Goal: Task Accomplishment & Management: Manage account settings

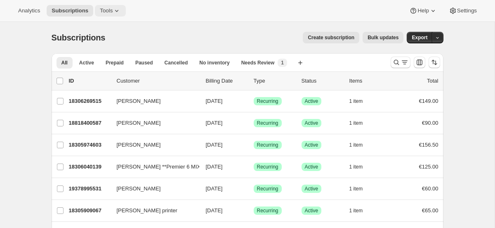
click at [120, 12] on icon at bounding box center [117, 11] width 8 height 8
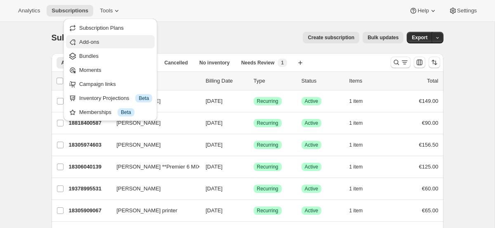
click at [141, 40] on span "Add-ons" at bounding box center [115, 42] width 73 height 8
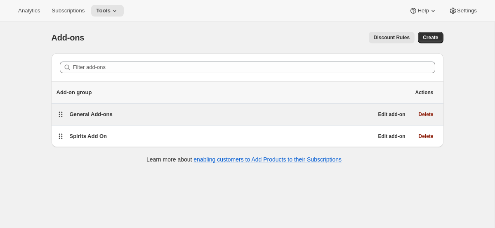
click at [135, 119] on div "General Add-ons" at bounding box center [221, 114] width 303 height 12
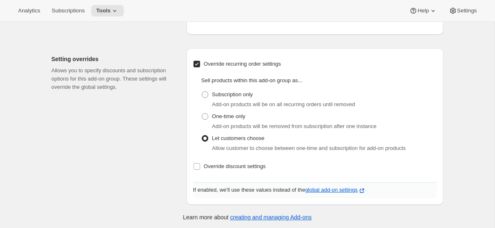
scroll to position [289, 0]
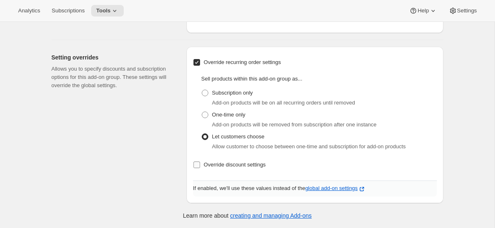
click at [212, 164] on span "Override discount settings" at bounding box center [235, 164] width 62 height 6
click at [200, 164] on input "Override discount settings" at bounding box center [196, 164] width 7 height 7
checkbox input "true"
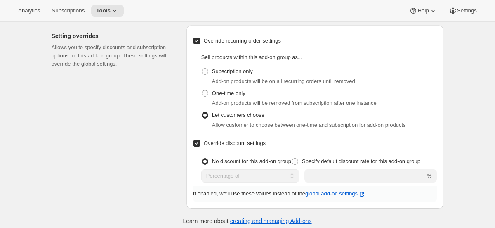
scroll to position [316, 0]
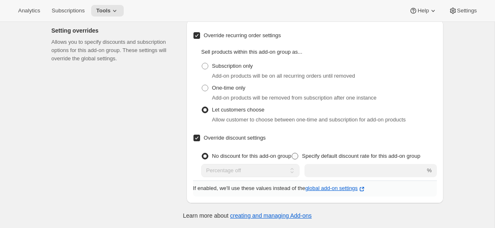
click at [298, 156] on span at bounding box center [294, 156] width 7 height 7
click at [292, 153] on input "Specify default discount rate for this add-on group" at bounding box center [291, 153] width 0 height 0
radio input "true"
click at [346, 163] on div "No discount for this add-on group Specify default discount rate for this add-on…" at bounding box center [318, 163] width 235 height 27
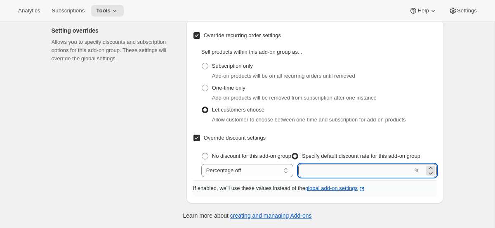
click at [348, 174] on input "number" at bounding box center [355, 170] width 115 height 13
type input "10"
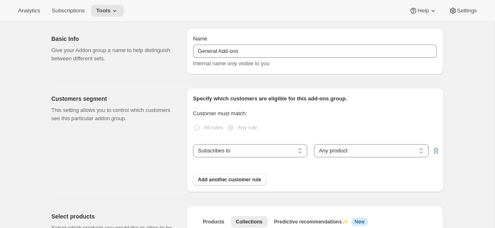
scroll to position [0, 0]
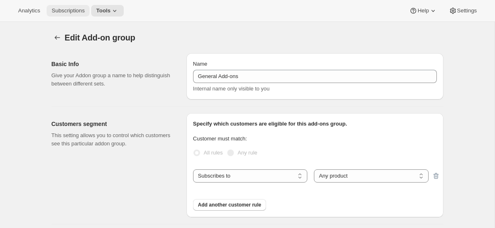
click at [80, 12] on span "Subscriptions" at bounding box center [68, 10] width 33 height 7
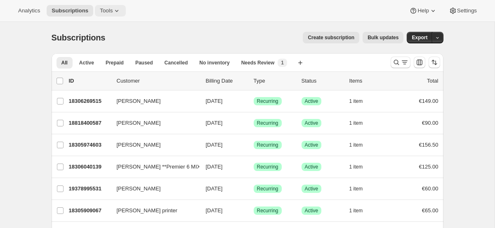
click at [115, 9] on icon at bounding box center [117, 11] width 8 height 8
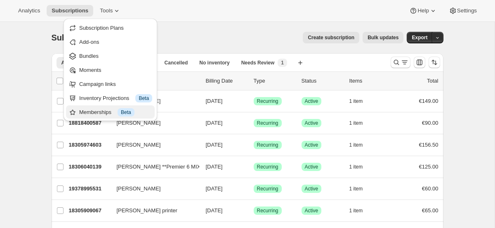
click at [124, 110] on span "Beta" at bounding box center [126, 112] width 10 height 7
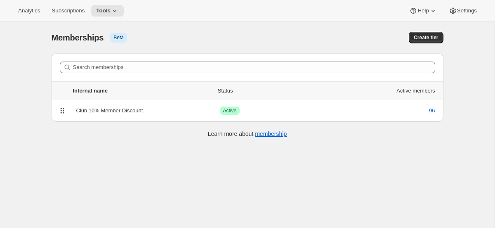
scroll to position [4, 0]
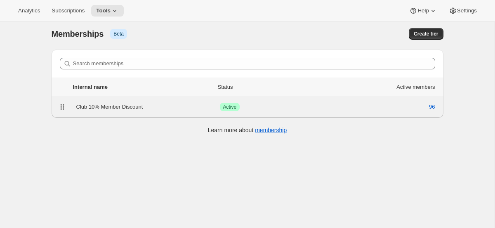
click at [146, 103] on div "Club 10% Member Discount" at bounding box center [147, 107] width 143 height 8
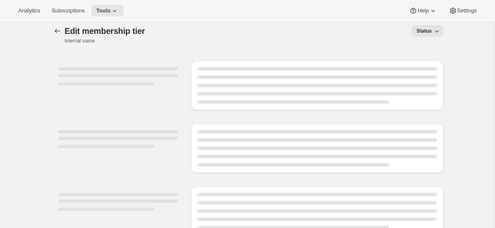
scroll to position [9, 0]
select select "products"
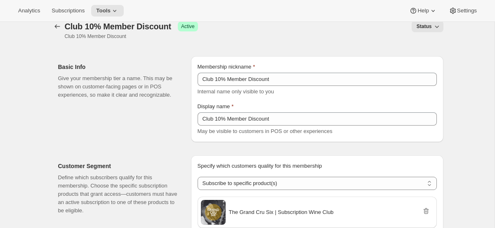
scroll to position [0, 0]
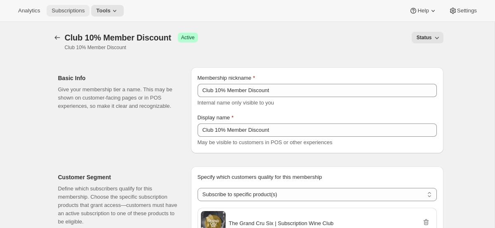
click at [76, 14] on button "Subscriptions" at bounding box center [68, 11] width 43 height 12
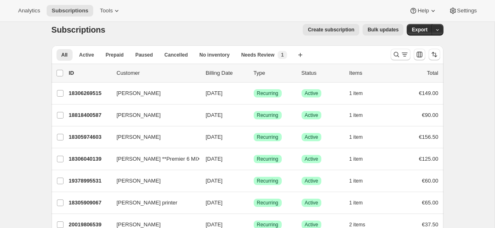
scroll to position [10, 0]
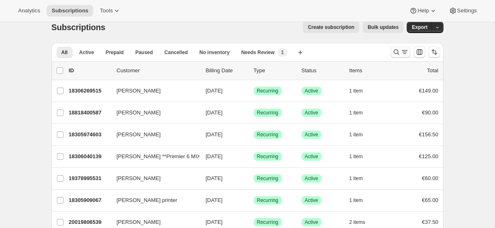
click at [394, 50] on icon "Search and filter results" at bounding box center [395, 51] width 5 height 5
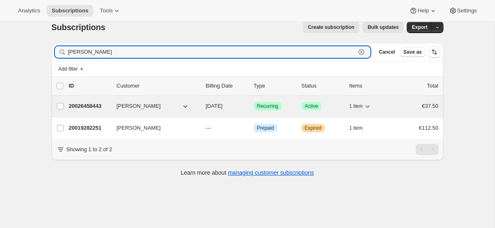
type input "[PERSON_NAME]"
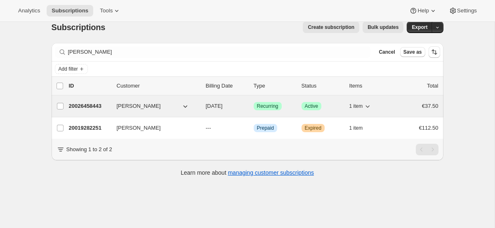
click at [132, 108] on span "[PERSON_NAME]" at bounding box center [139, 106] width 44 height 8
click at [89, 108] on p "20026458443" at bounding box center [89, 106] width 41 height 8
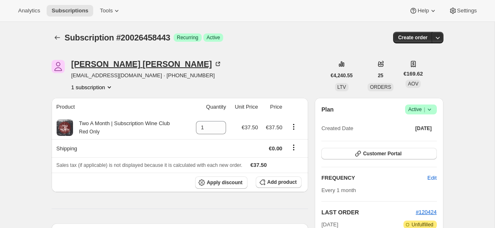
click at [119, 65] on div "[PERSON_NAME]" at bounding box center [146, 64] width 150 height 8
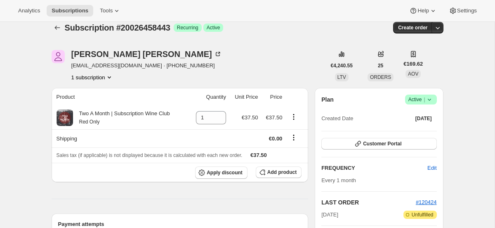
scroll to position [10, 0]
click at [377, 145] on span "Customer Portal" at bounding box center [382, 143] width 38 height 7
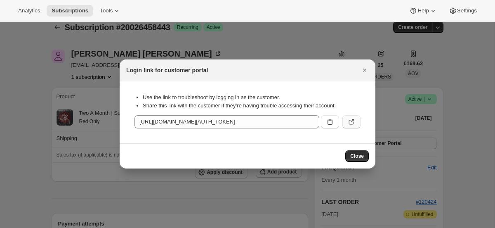
click at [350, 125] on icon ":r13m:" at bounding box center [351, 121] width 8 height 8
click at [357, 156] on span "Close" at bounding box center [357, 156] width 14 height 7
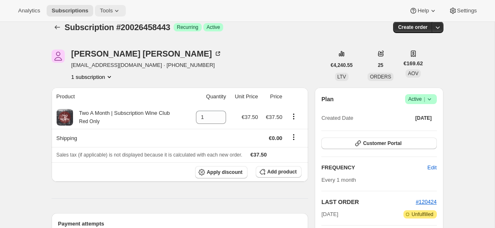
click at [113, 10] on span "Tools" at bounding box center [106, 10] width 13 height 7
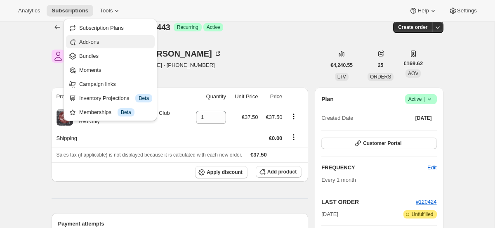
click at [121, 42] on span "Add-ons" at bounding box center [115, 42] width 73 height 8
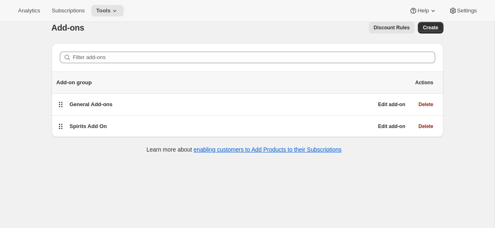
scroll to position [12, 0]
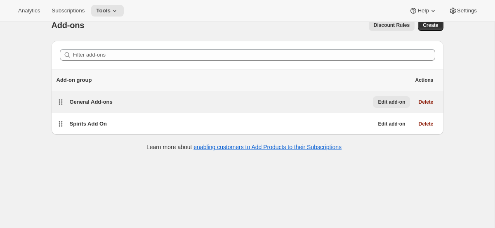
click at [387, 100] on span "Edit add-on" at bounding box center [391, 102] width 27 height 7
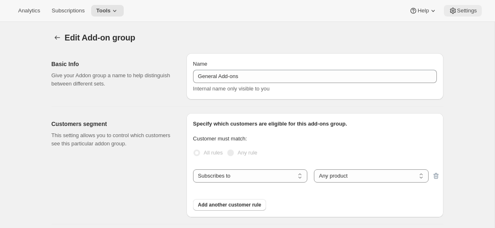
click at [461, 8] on span "Settings" at bounding box center [467, 10] width 20 height 7
